Goal: Find specific page/section: Find specific page/section

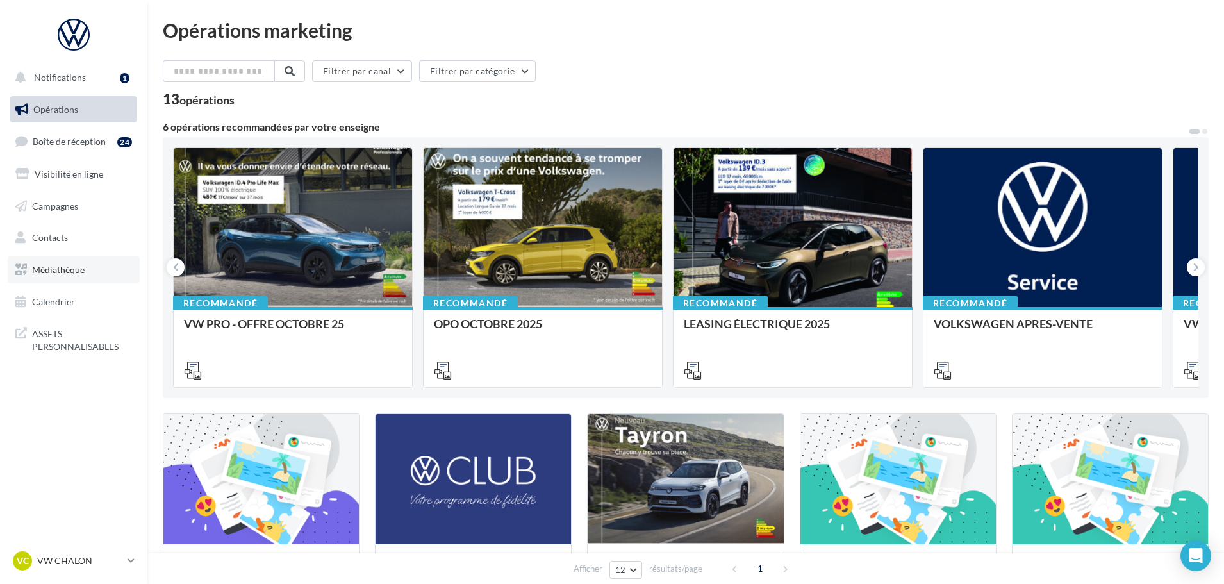
click at [87, 262] on link "Médiathèque" at bounding box center [74, 269] width 132 height 27
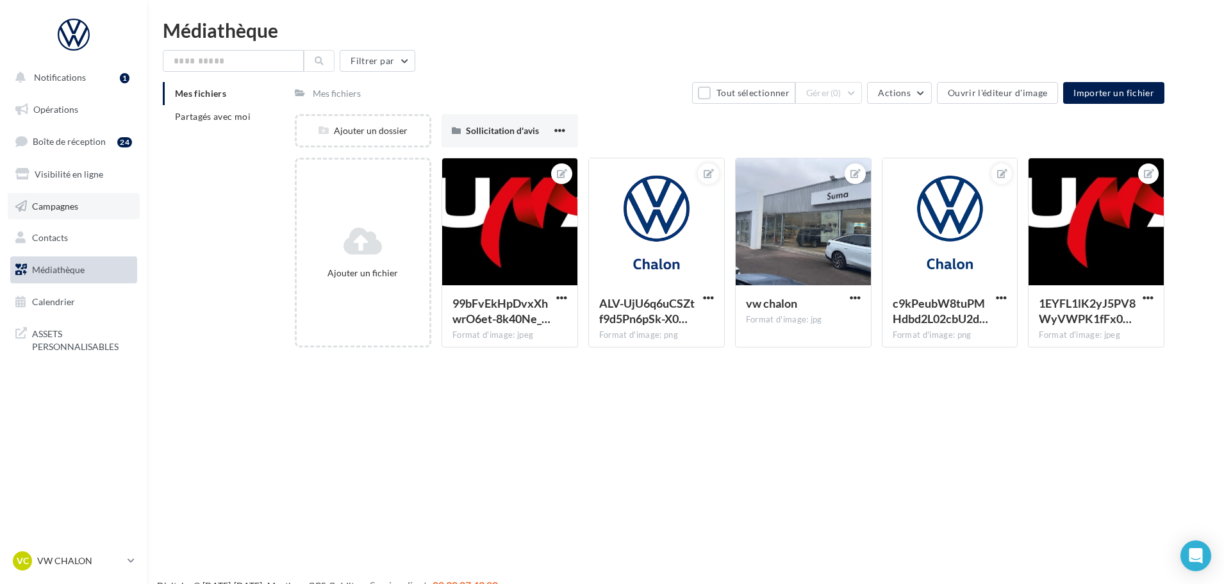
click at [76, 208] on span "Campagnes" at bounding box center [55, 205] width 46 height 11
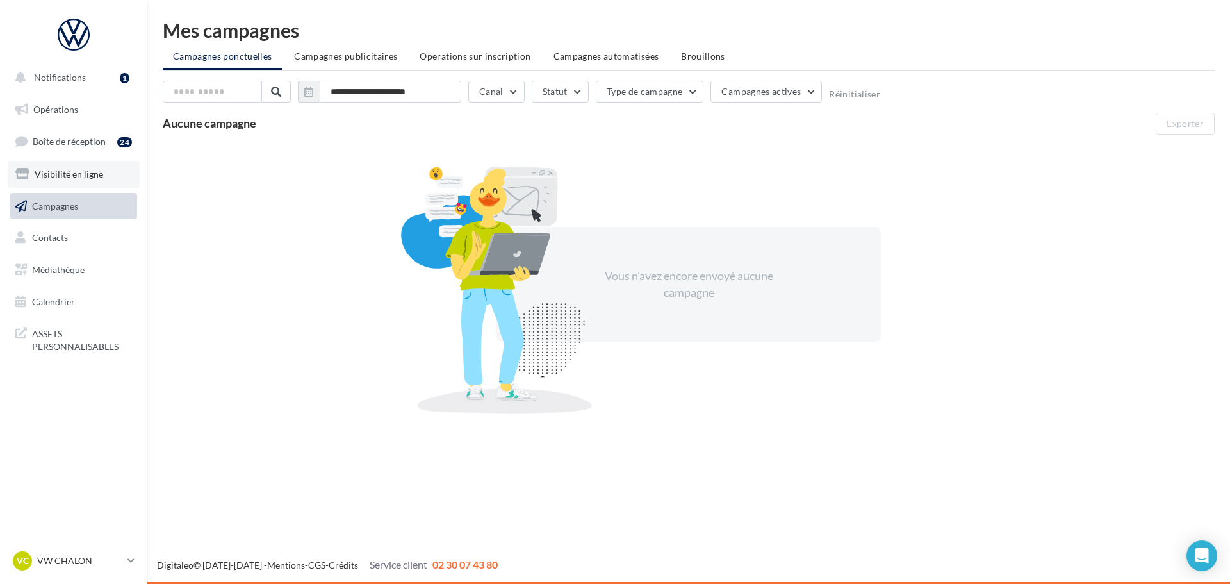
click at [76, 174] on span "Visibilité en ligne" at bounding box center [69, 174] width 69 height 11
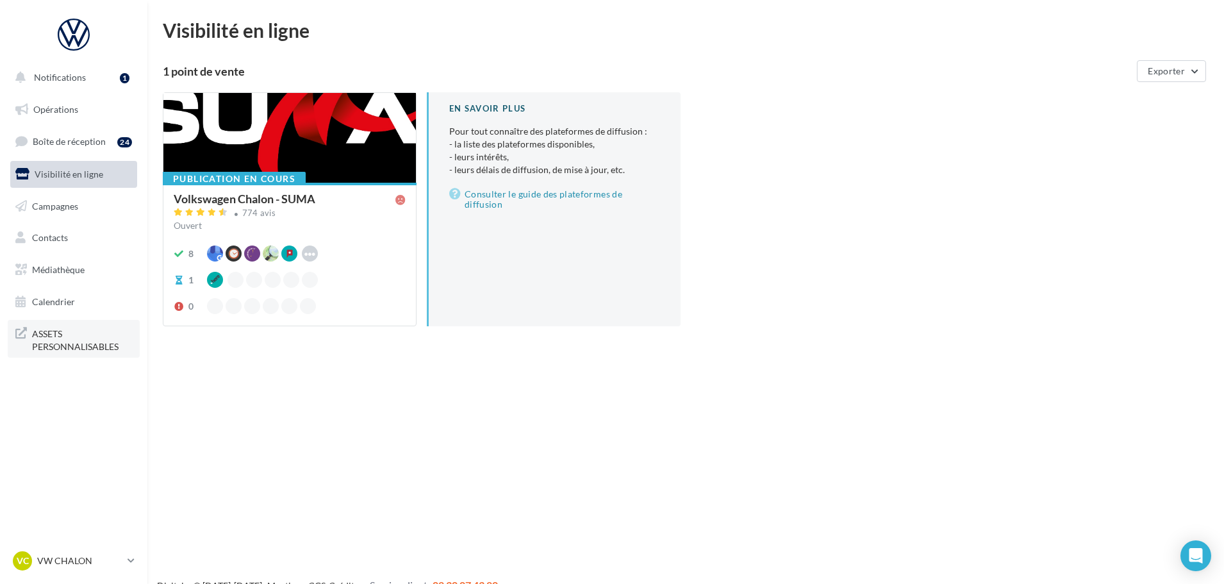
click at [82, 325] on span "ASSETS PERSONNALISABLES" at bounding box center [82, 339] width 100 height 28
